Goal: Information Seeking & Learning: Check status

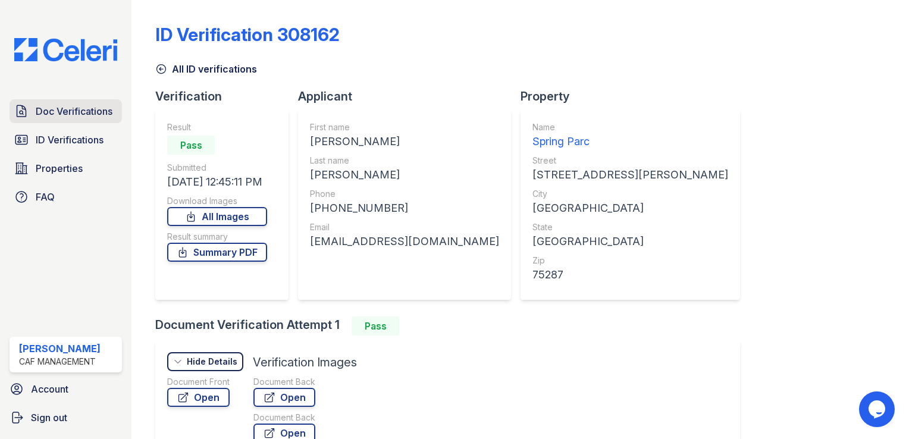
click at [76, 105] on span "Doc Verifications" at bounding box center [74, 111] width 77 height 14
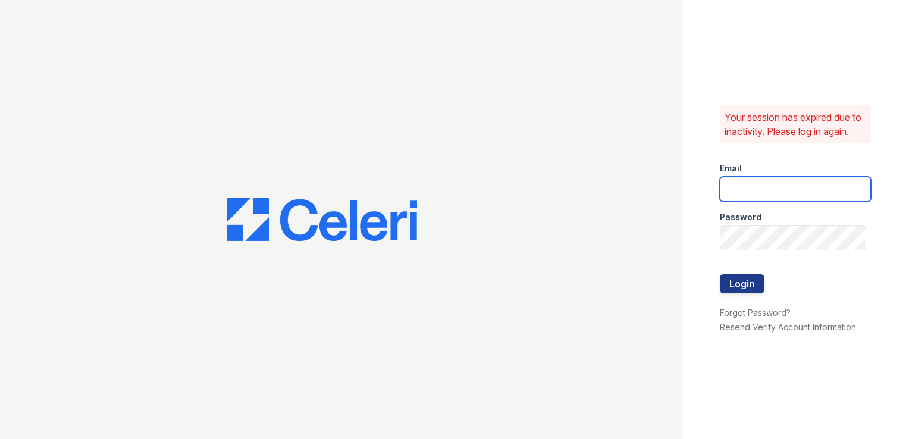
type input "springparc.pm@cafmanagement.com"
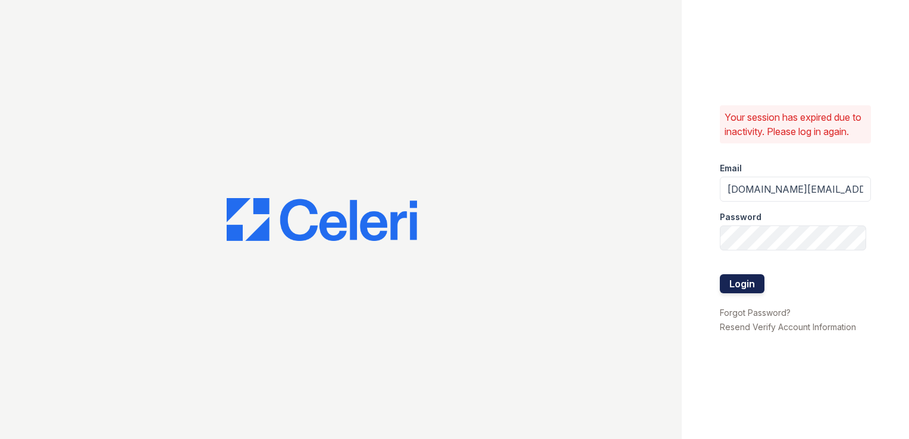
click at [750, 292] on button "Login" at bounding box center [742, 283] width 45 height 19
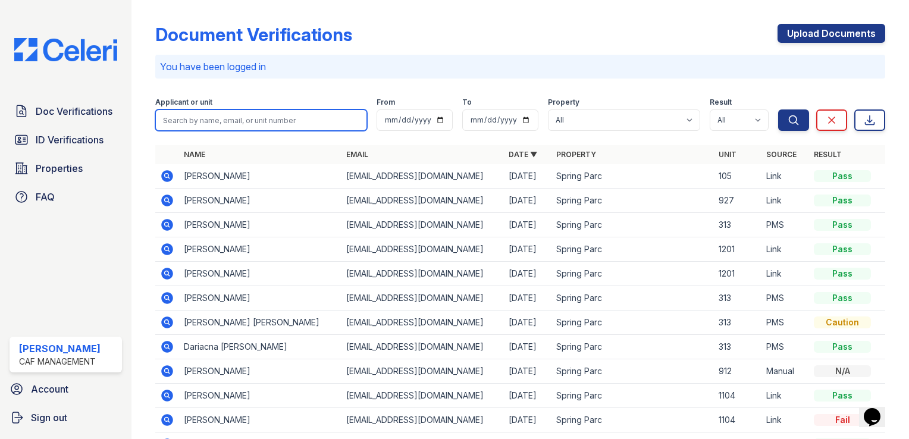
click at [250, 115] on input "search" at bounding box center [261, 119] width 212 height 21
type input "freidmary"
click at [778, 109] on button "Search" at bounding box center [793, 119] width 31 height 21
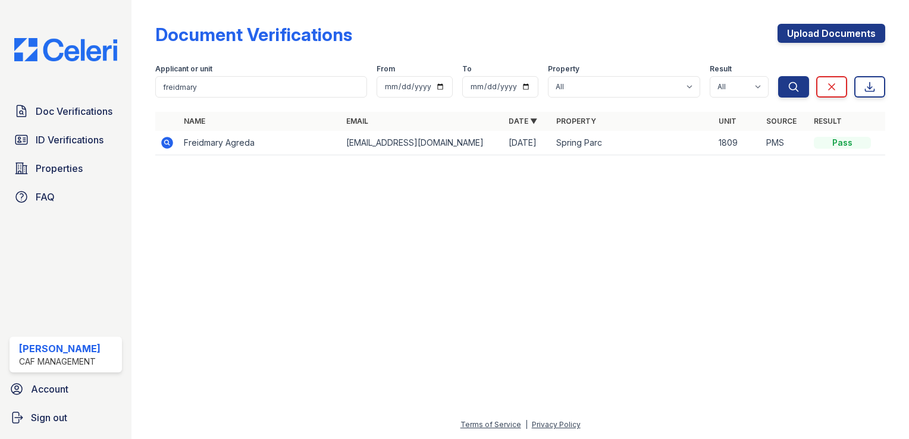
click at [171, 142] on icon at bounding box center [167, 143] width 12 height 12
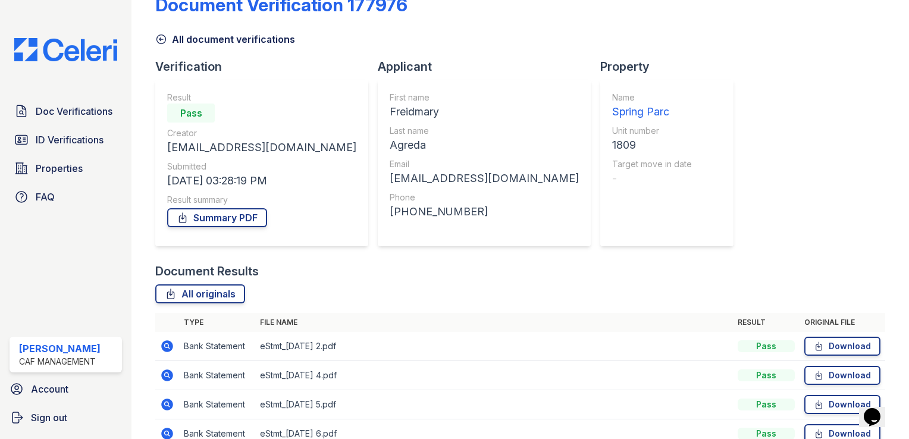
scroll to position [149, 0]
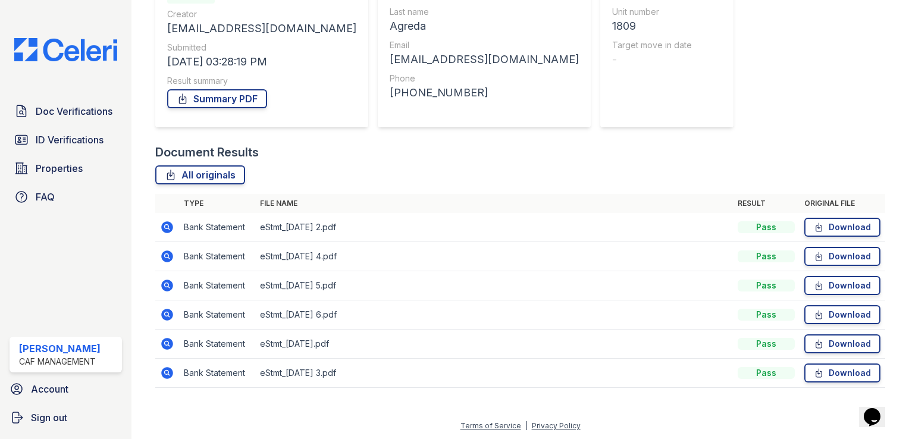
click at [164, 227] on icon at bounding box center [167, 227] width 14 height 14
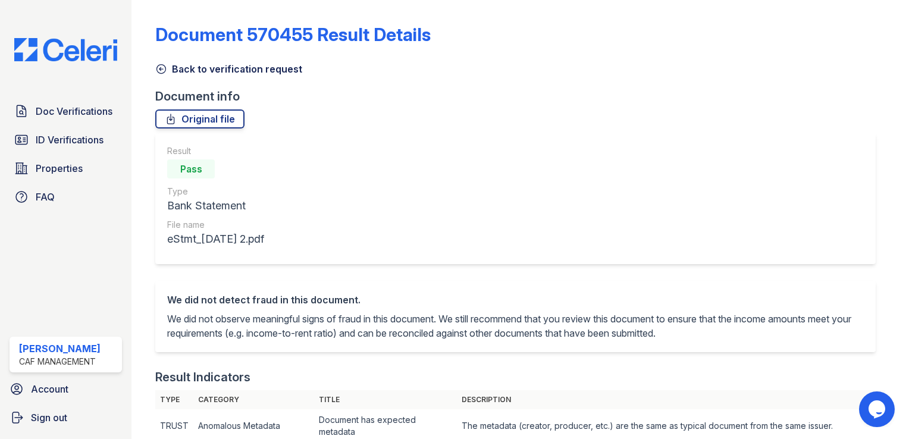
click at [159, 66] on icon at bounding box center [161, 69] width 12 height 12
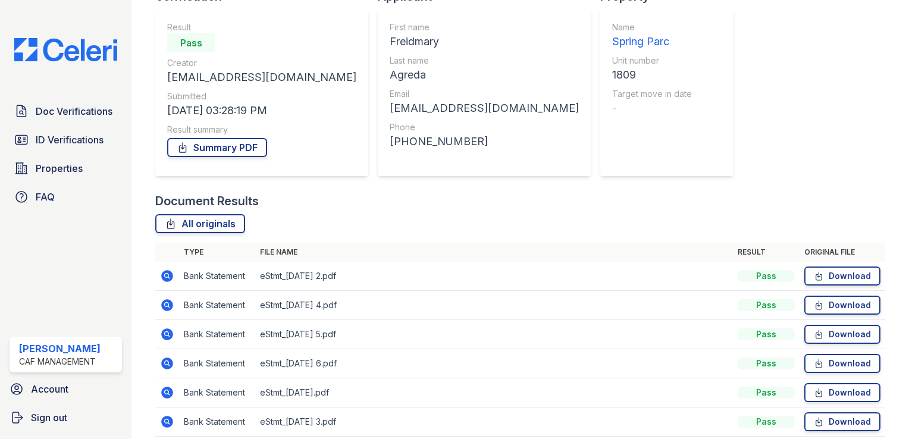
scroll to position [119, 0]
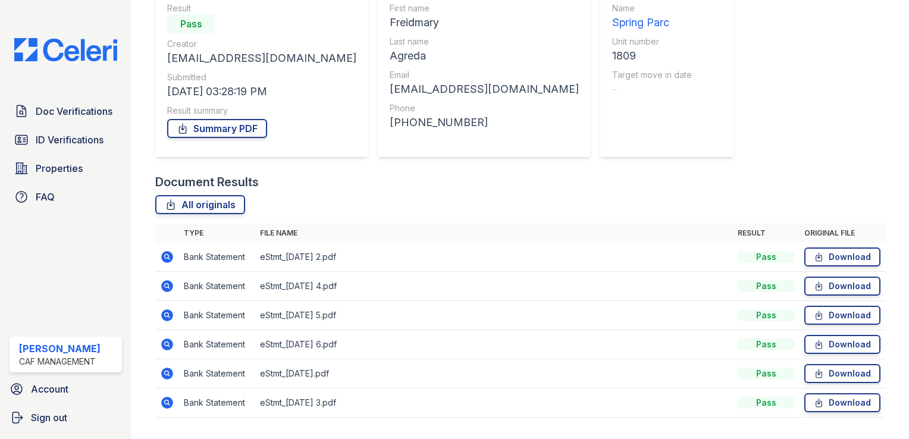
click at [165, 287] on icon at bounding box center [167, 286] width 14 height 14
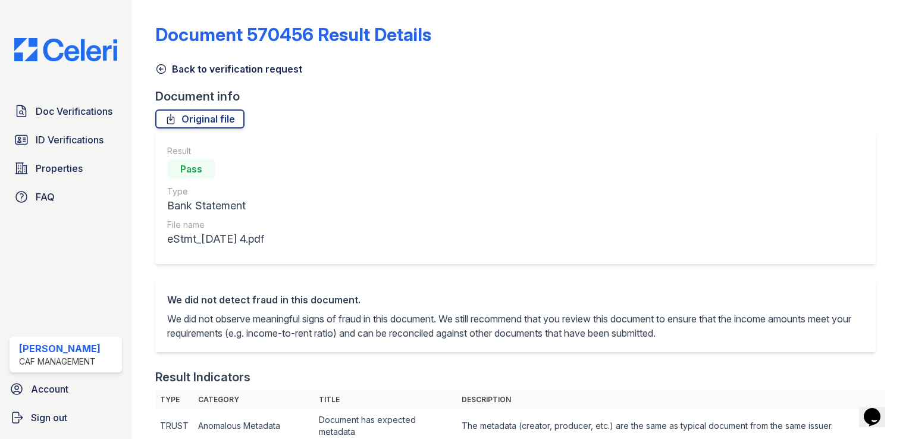
click at [158, 73] on icon at bounding box center [161, 69] width 12 height 12
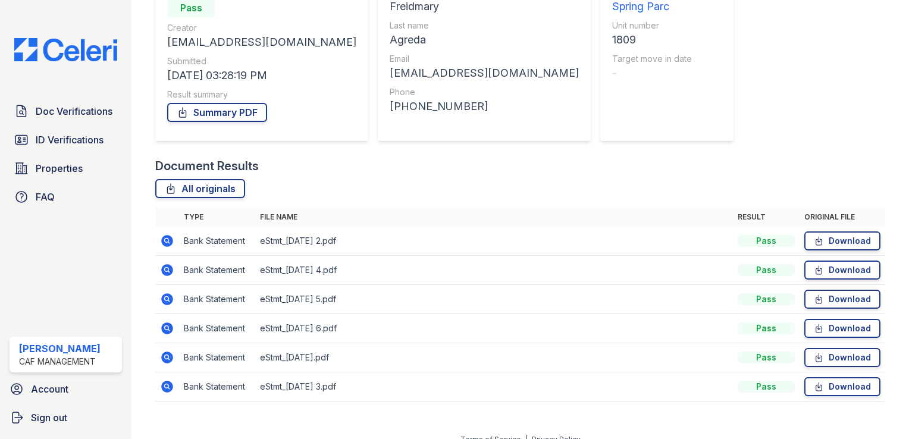
scroll to position [149, 0]
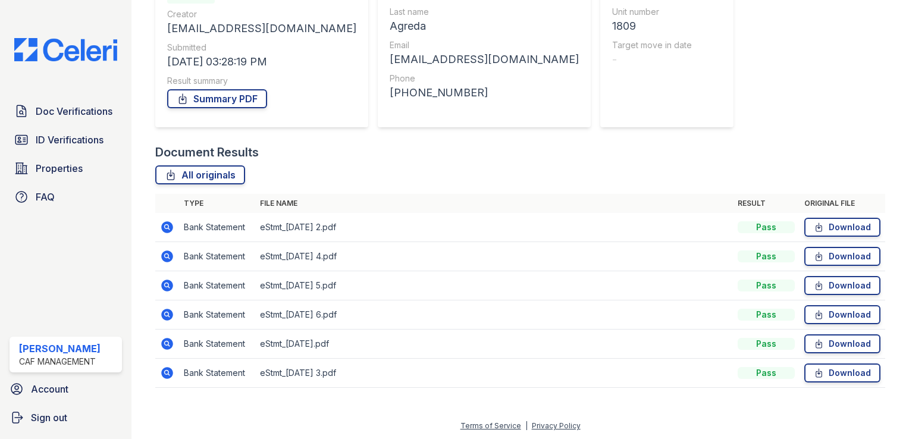
click at [164, 373] on icon at bounding box center [167, 373] width 12 height 12
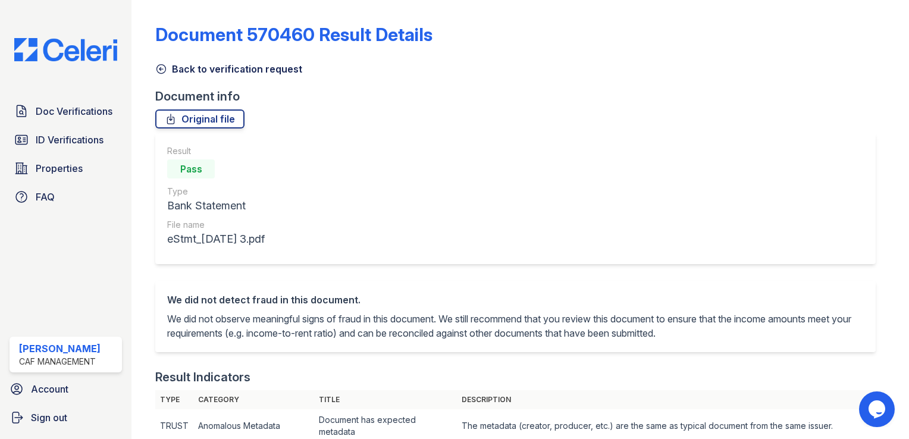
click at [161, 71] on icon at bounding box center [161, 69] width 12 height 12
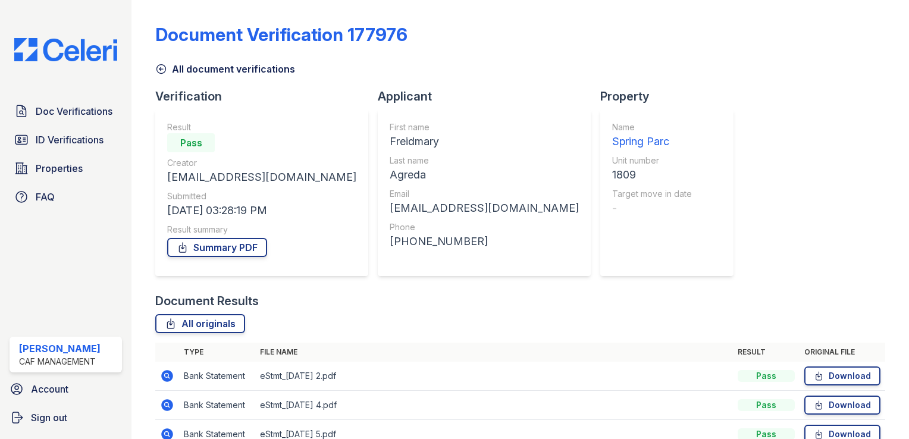
scroll to position [149, 0]
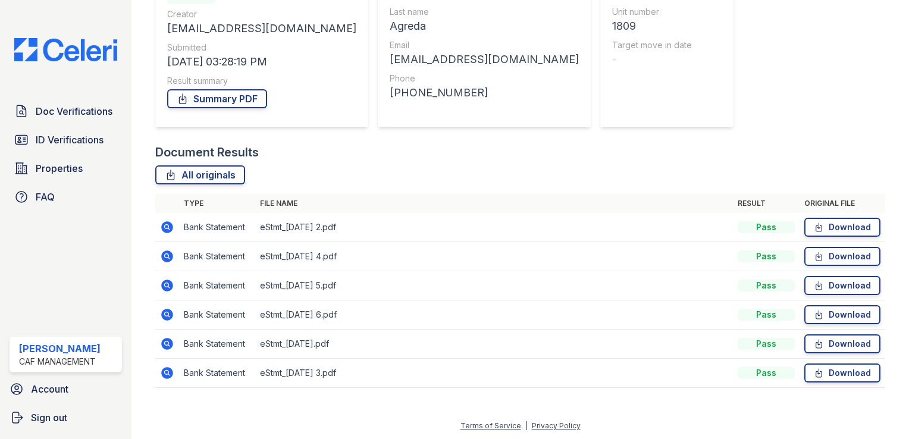
click at [168, 345] on icon at bounding box center [167, 344] width 12 height 12
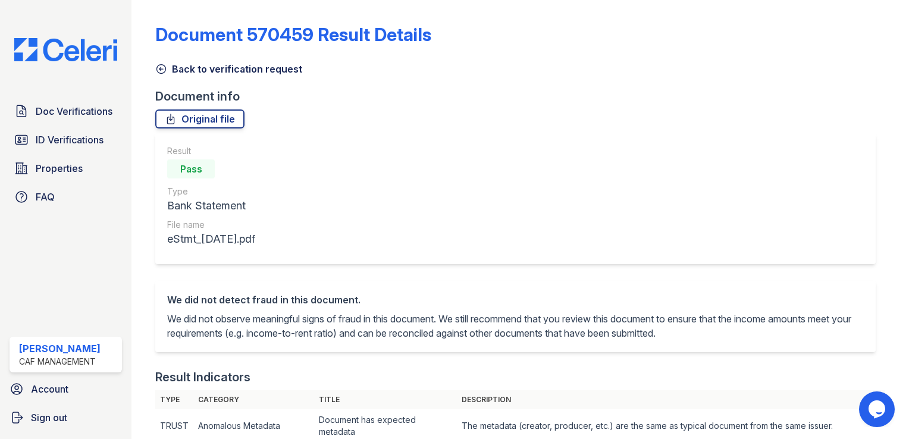
click at [164, 72] on icon at bounding box center [161, 69] width 9 height 9
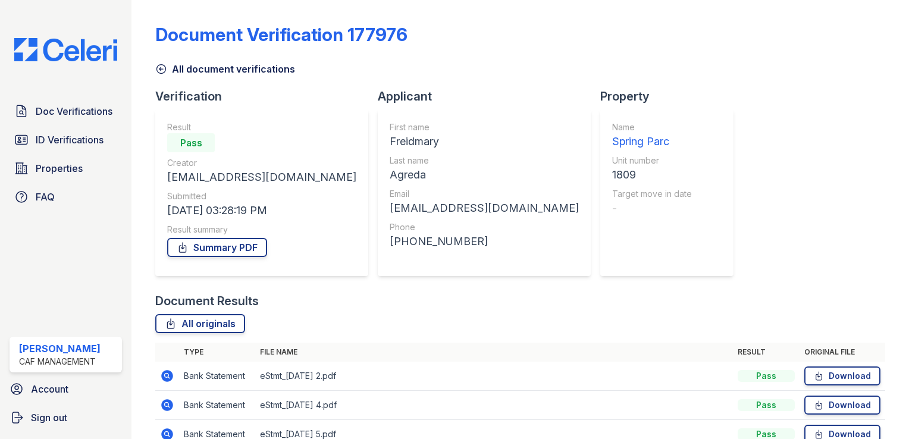
scroll to position [149, 0]
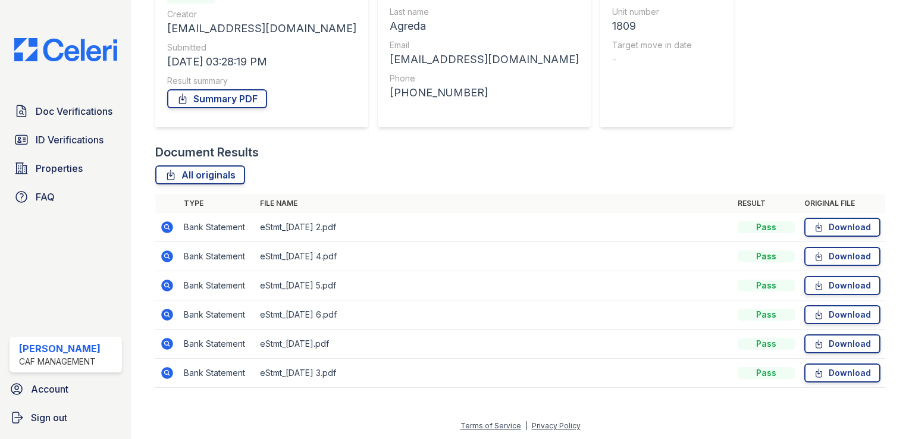
click at [162, 312] on icon at bounding box center [167, 315] width 12 height 12
